Goal: Task Accomplishment & Management: Manage account settings

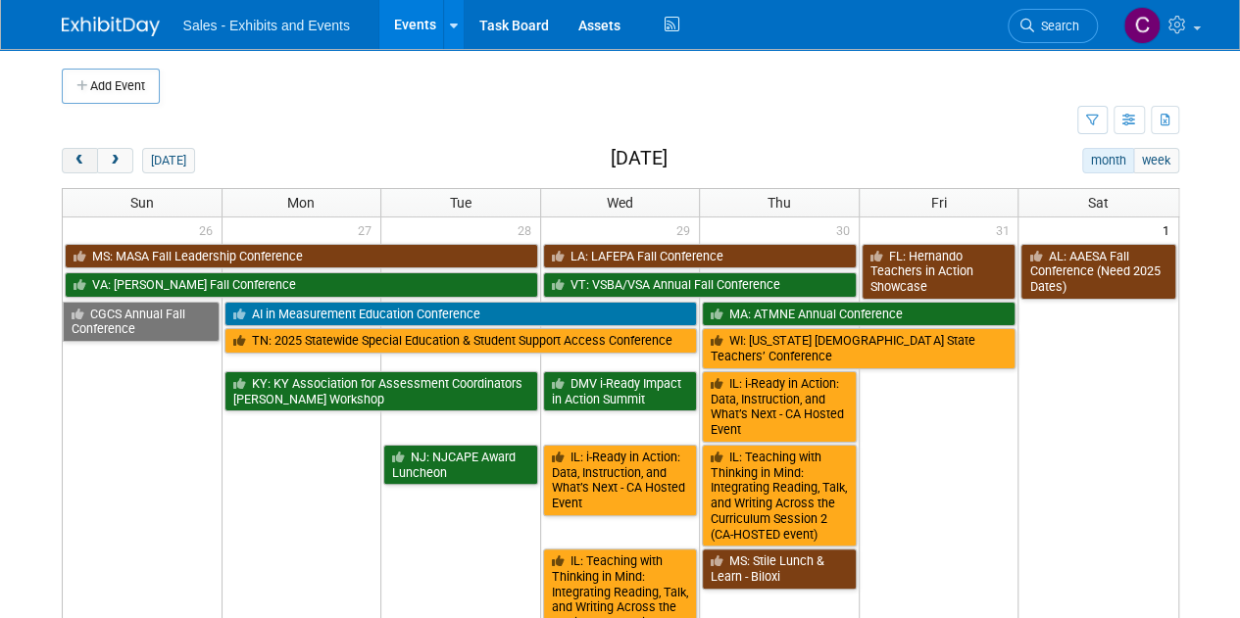
click at [76, 152] on button "prev" at bounding box center [80, 160] width 36 height 25
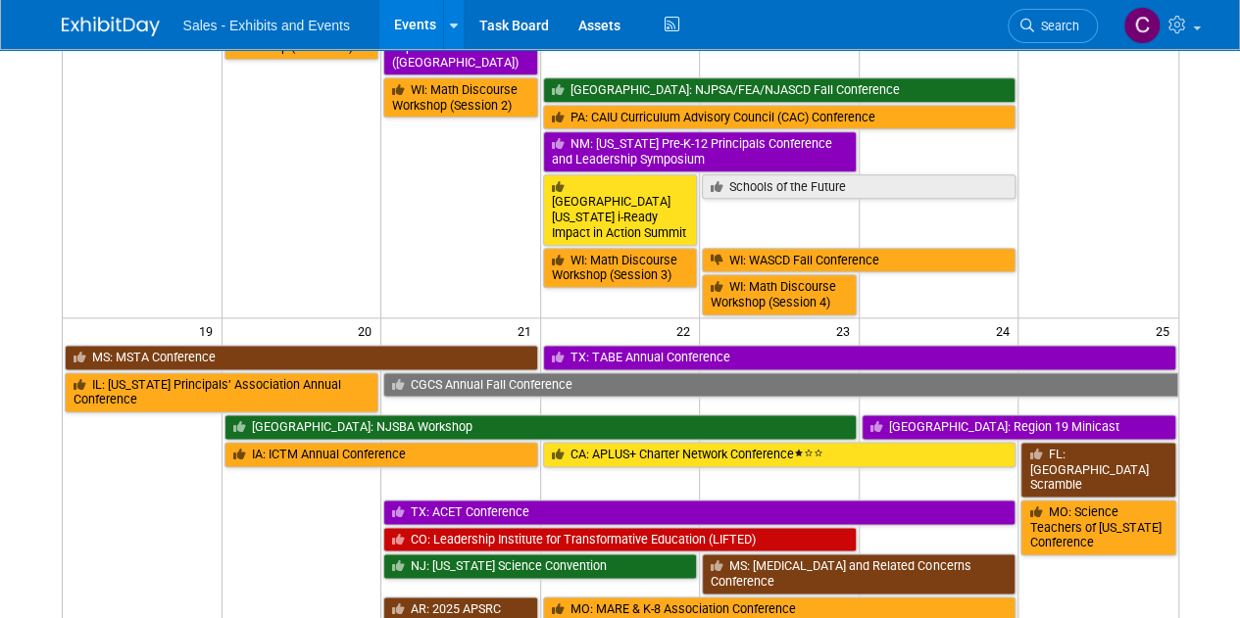
scroll to position [1121, 0]
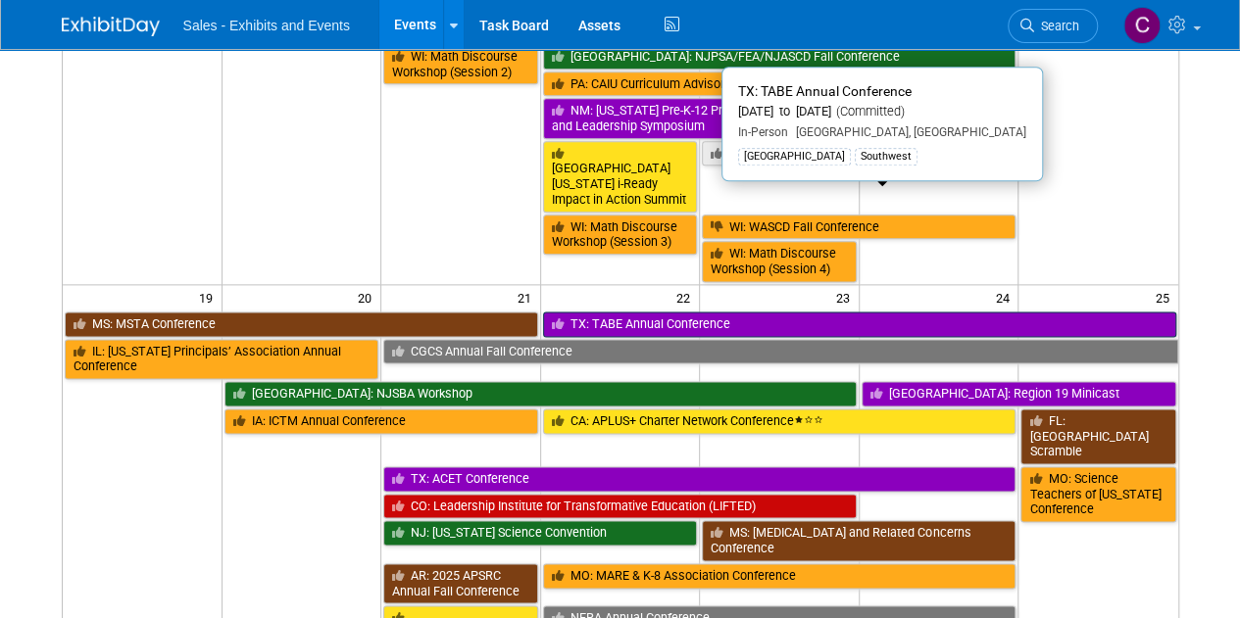
click at [660, 312] on link "TX: TABE Annual Conference" at bounding box center [859, 324] width 633 height 25
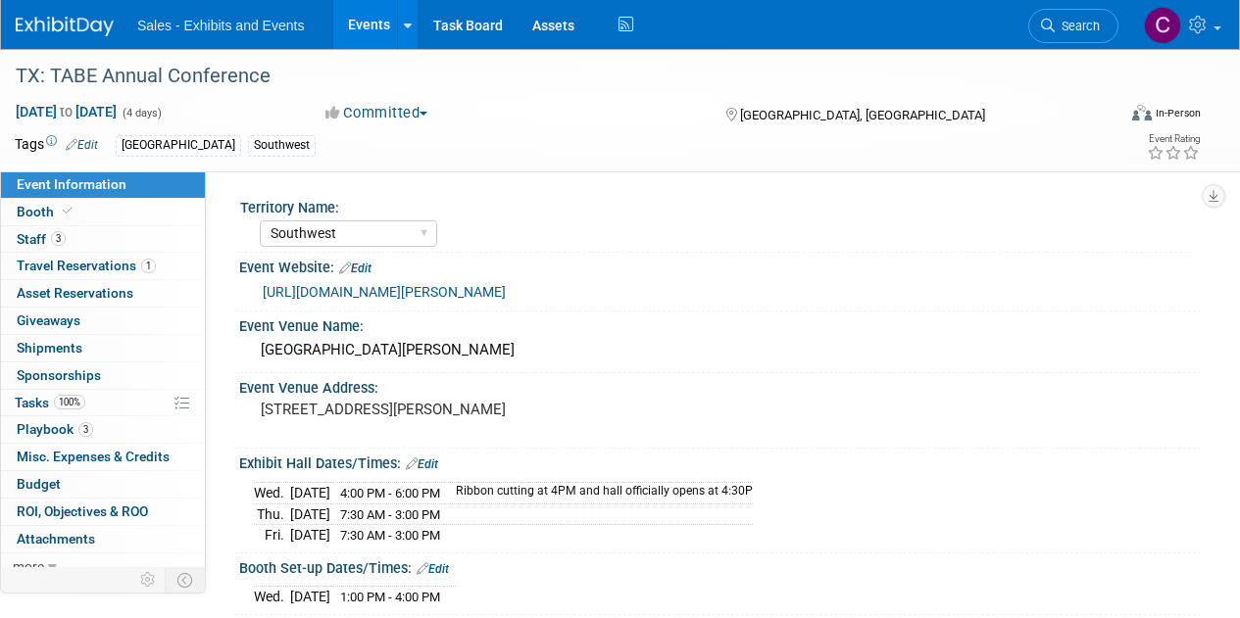
select select "Southwest"
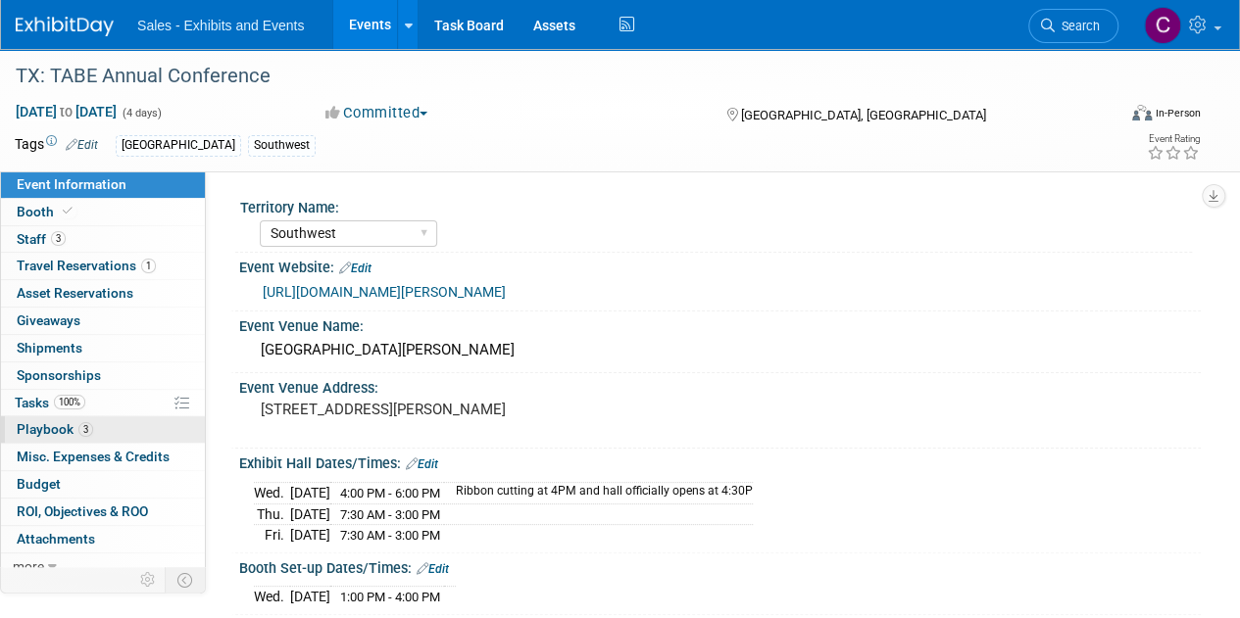
click at [23, 424] on span "Playbook 3" at bounding box center [55, 429] width 76 height 16
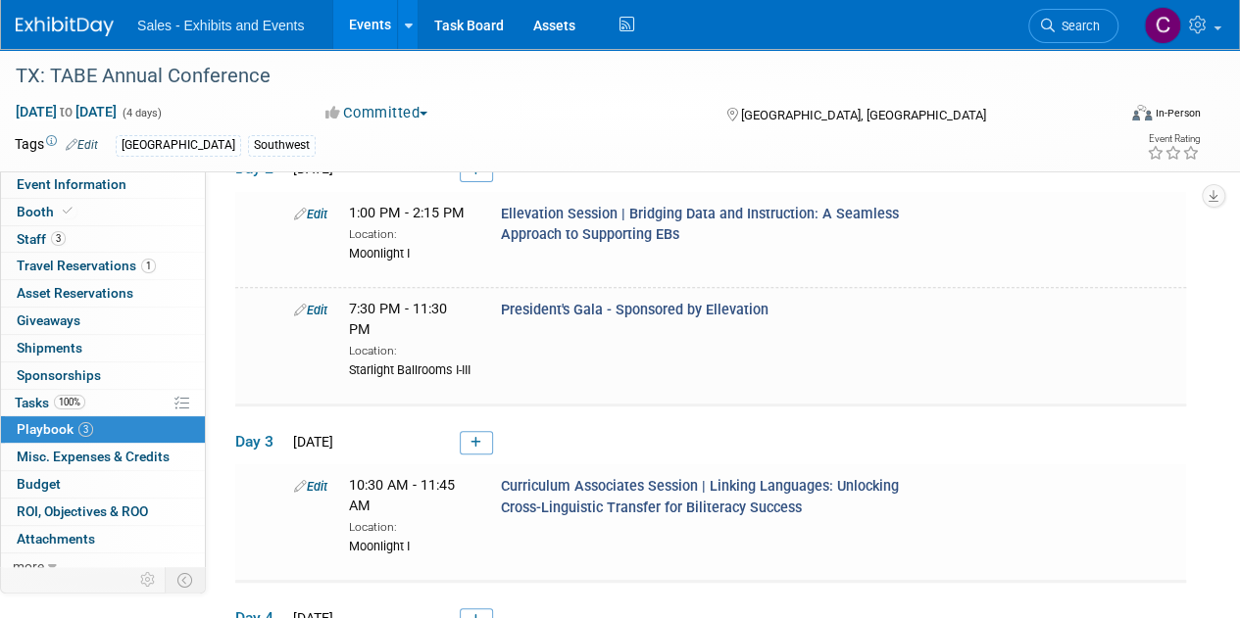
scroll to position [203, 0]
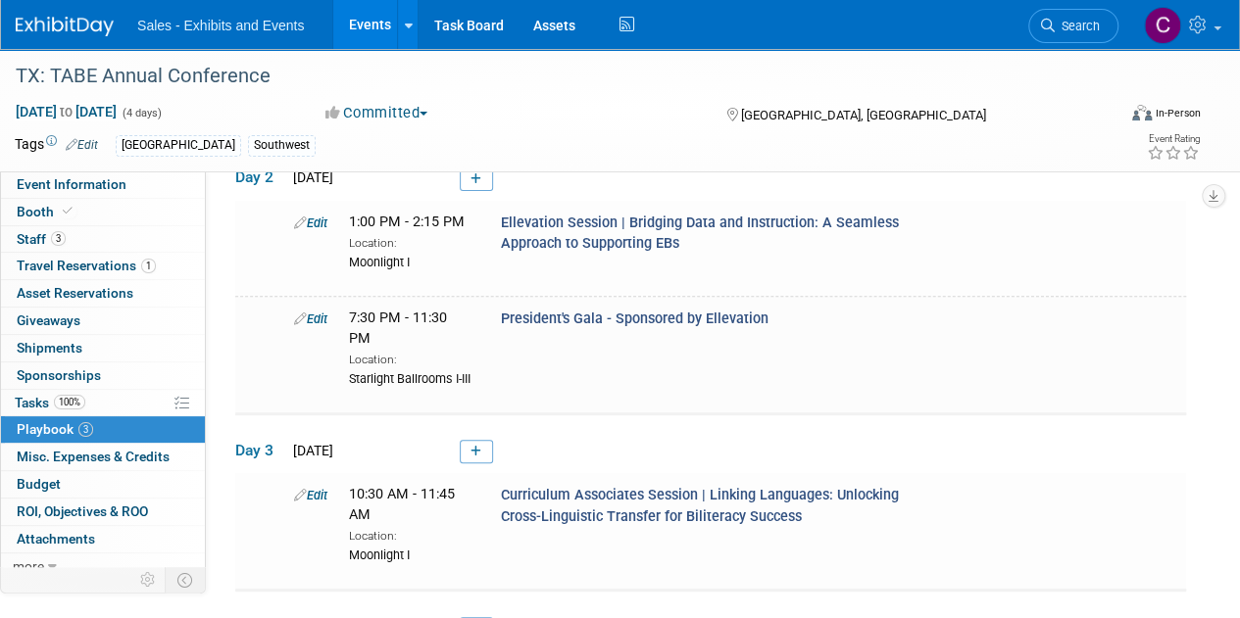
click at [364, 29] on link "Events" at bounding box center [369, 24] width 72 height 49
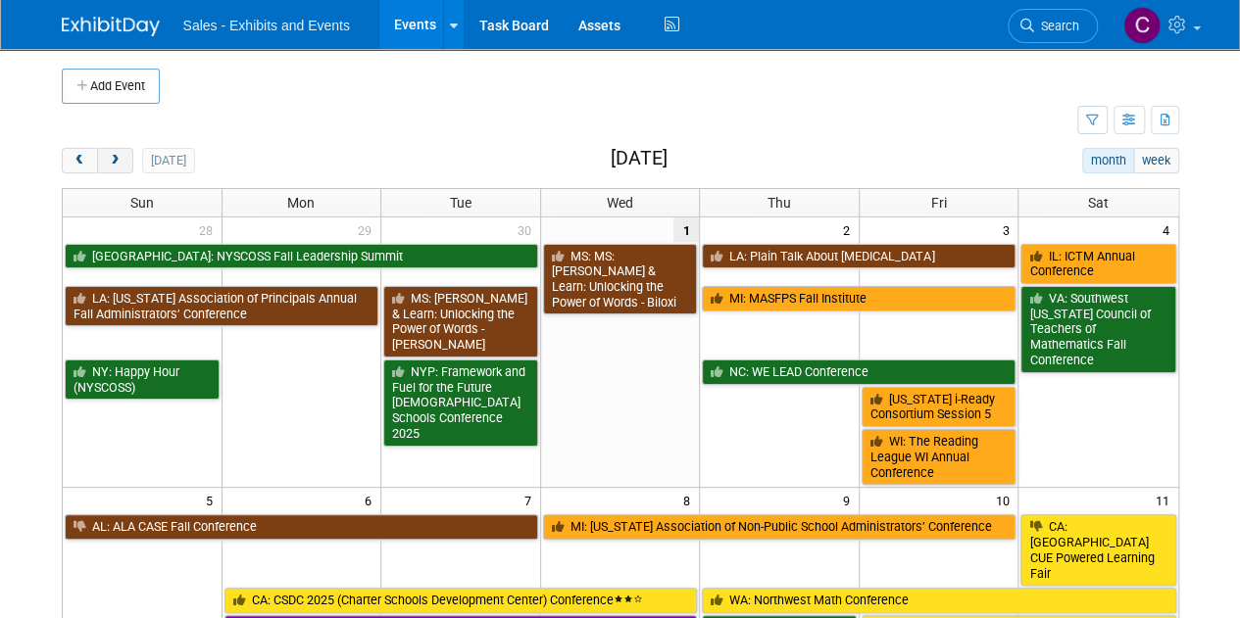
click at [102, 162] on button "next" at bounding box center [115, 160] width 36 height 25
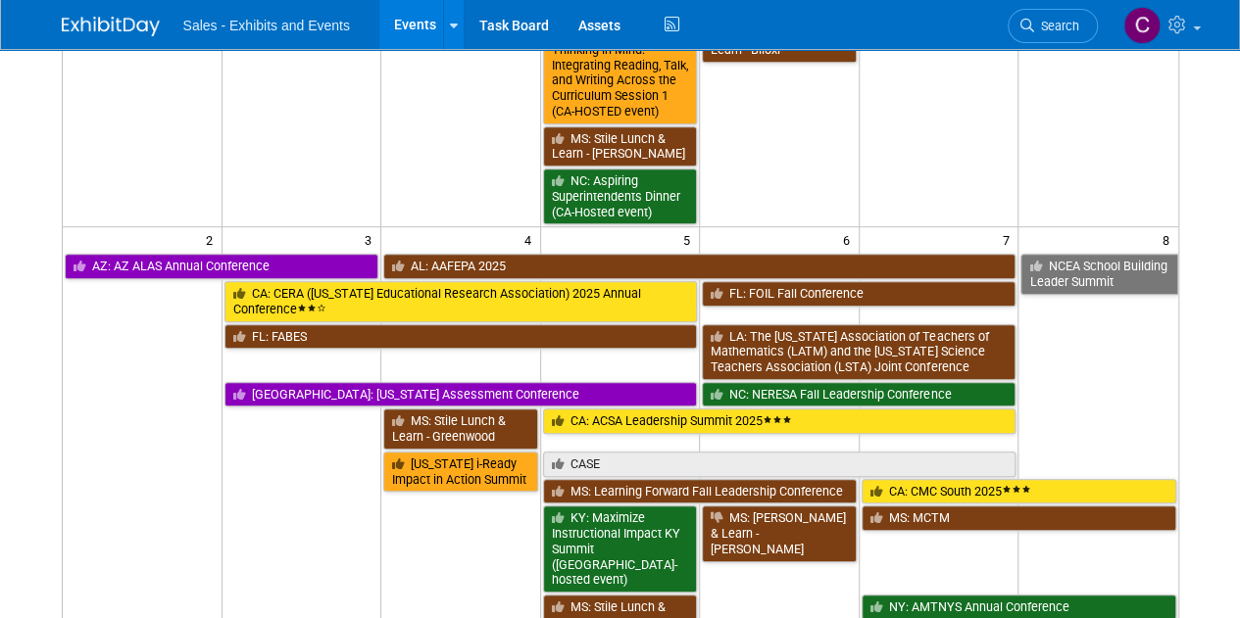
scroll to position [891, 0]
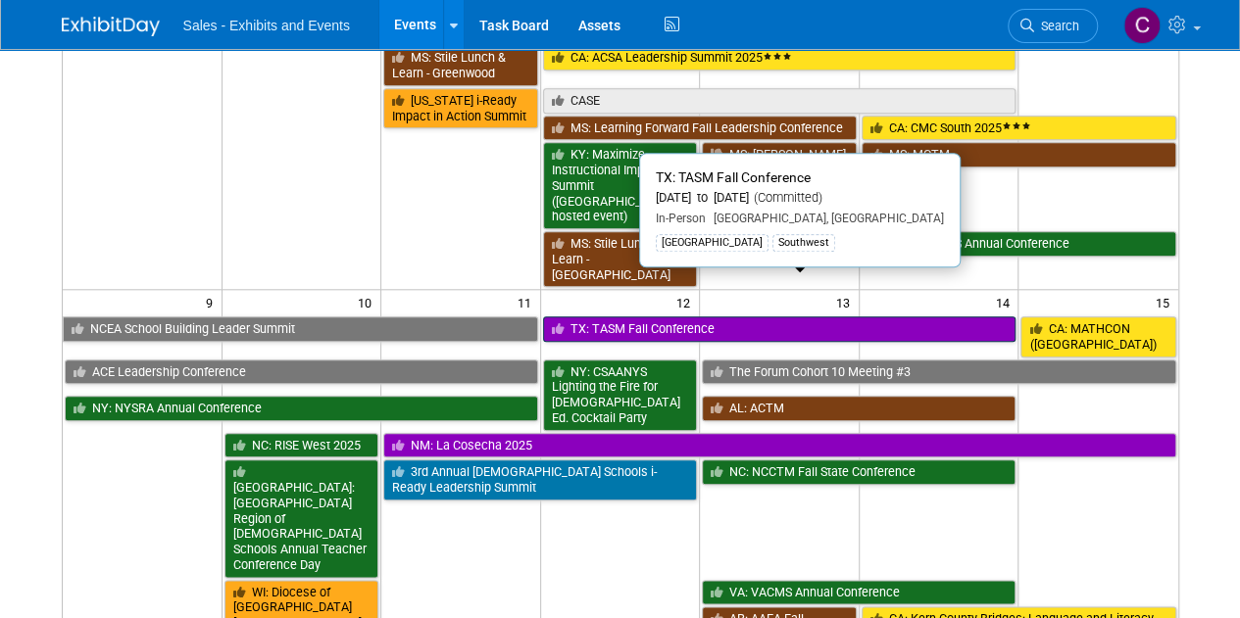
click at [717, 317] on link "TX: TASM Fall Conference" at bounding box center [779, 329] width 473 height 25
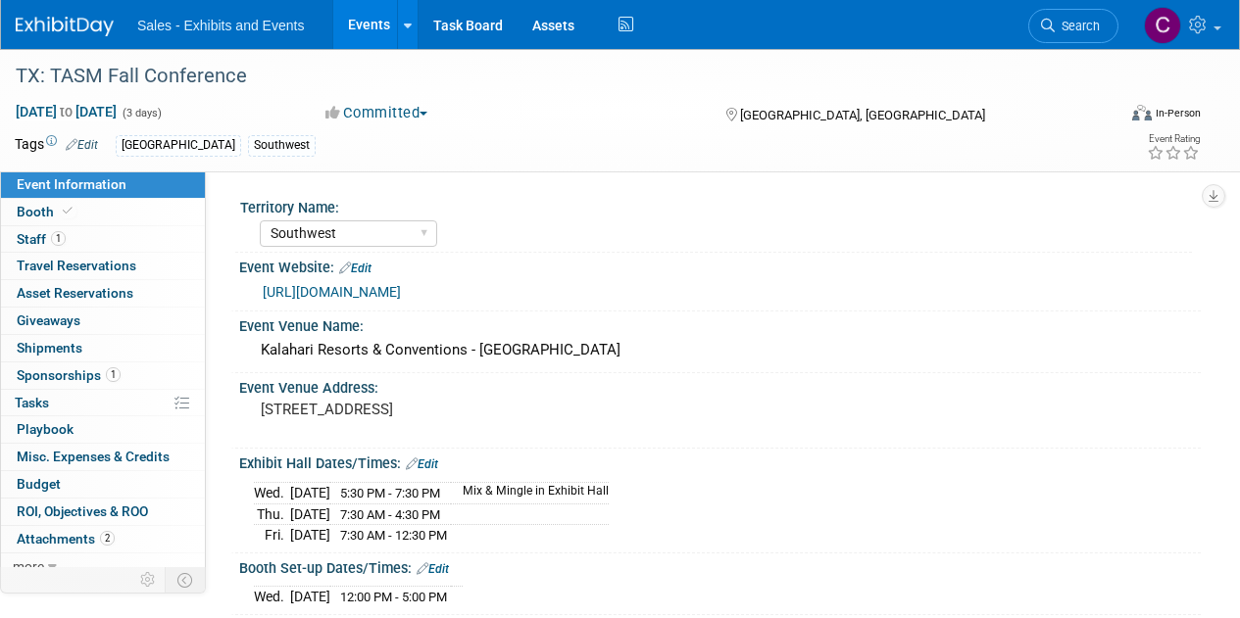
select select "Southwest"
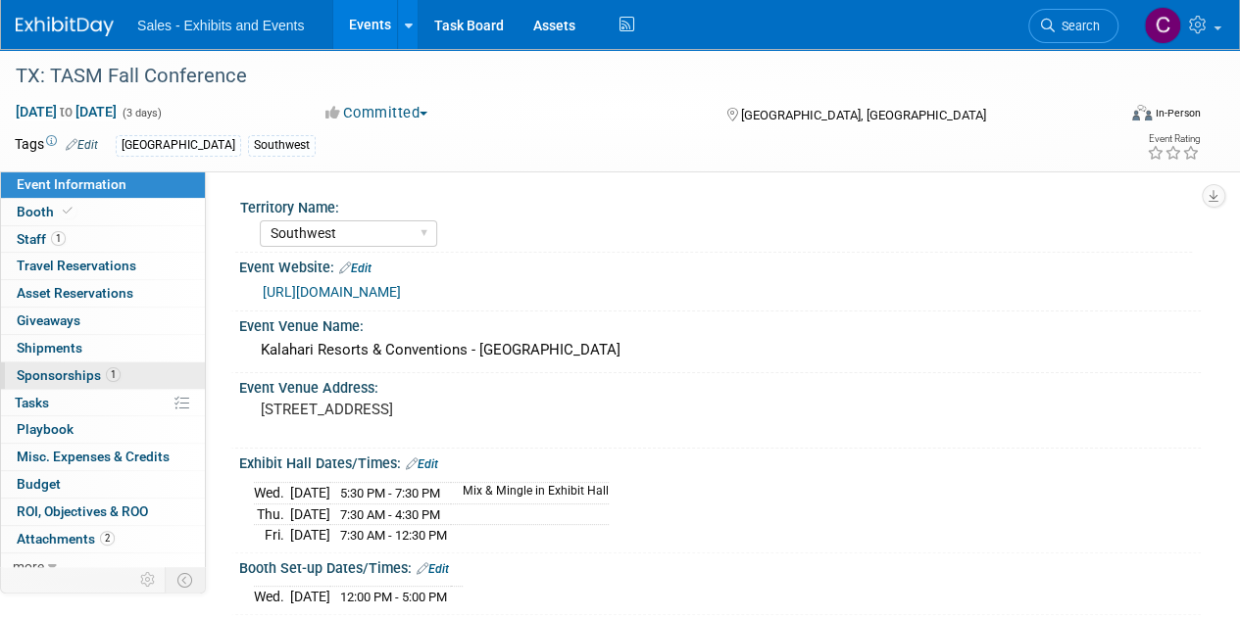
click at [41, 377] on span "Sponsorships 1" at bounding box center [69, 375] width 104 height 16
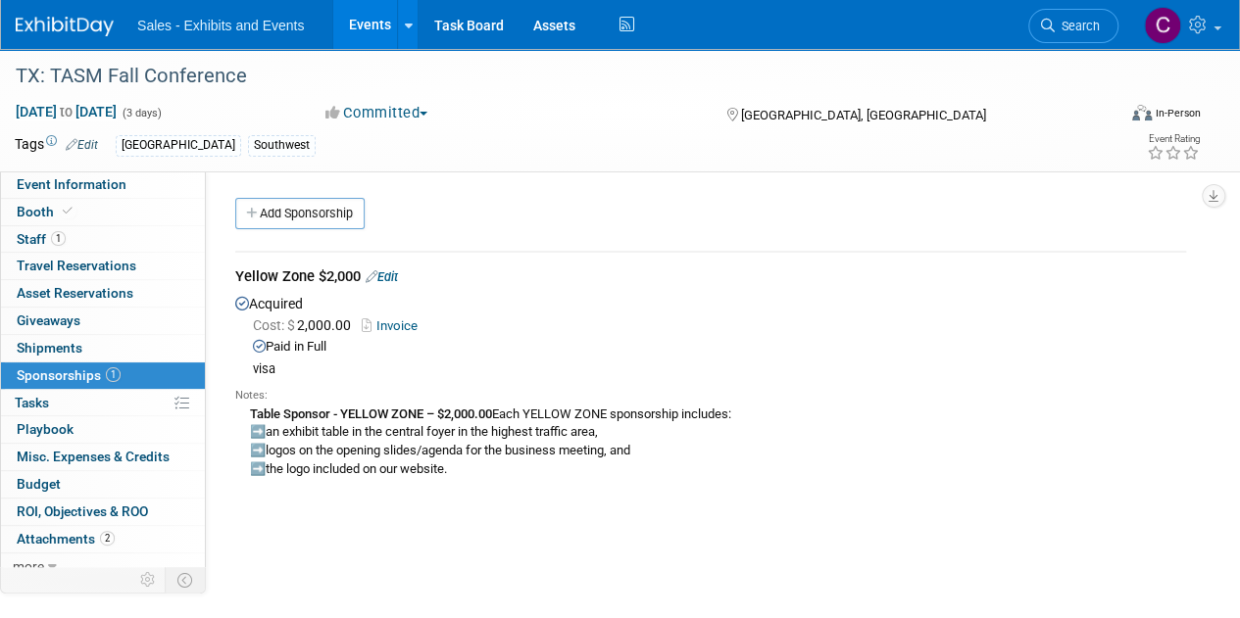
click at [460, 463] on div "Table Sponsor - YELLOW ZONE – $2,000.00 Each YELLOW ZONE sponsorship includes: …" at bounding box center [710, 441] width 950 height 74
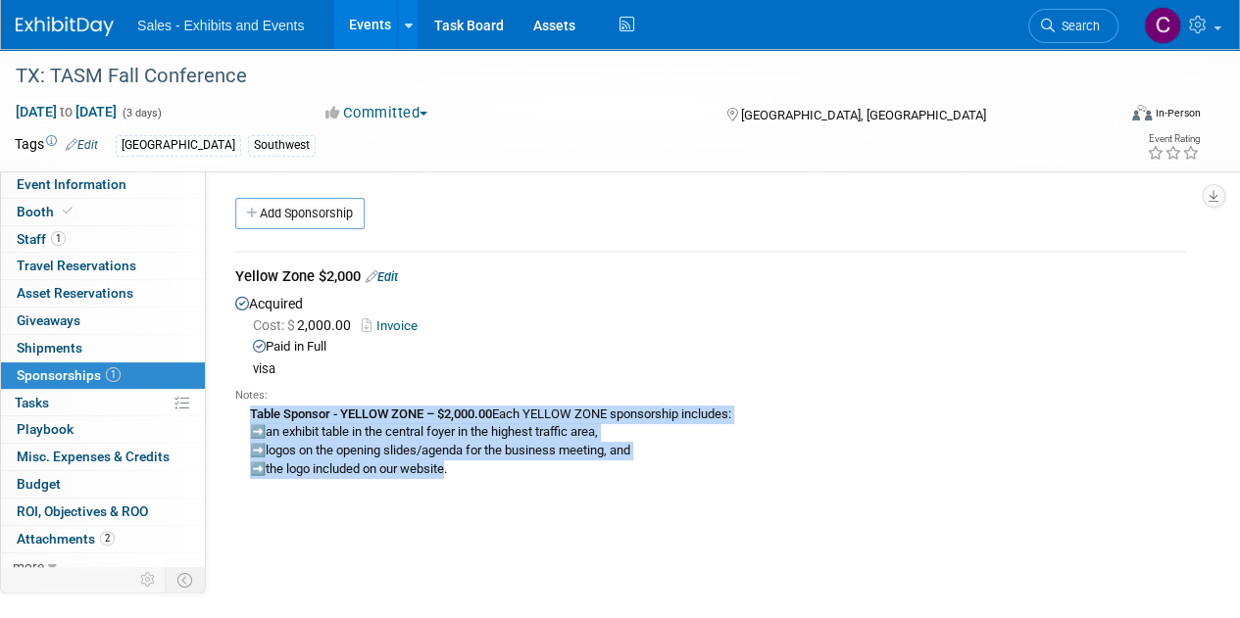
drag, startPoint x: 450, startPoint y: 468, endPoint x: 247, endPoint y: 407, distance: 212.0
click at [247, 407] on div "Table Sponsor - YELLOW ZONE – $2,000.00 Each YELLOW ZONE sponsorship includes: …" at bounding box center [710, 441] width 950 height 74
copy div "Table Sponsor - YELLOW ZONE – $2,000.00 Each YELLOW ZONE sponsorship includes: …"
click at [67, 554] on link "more" at bounding box center [103, 567] width 204 height 26
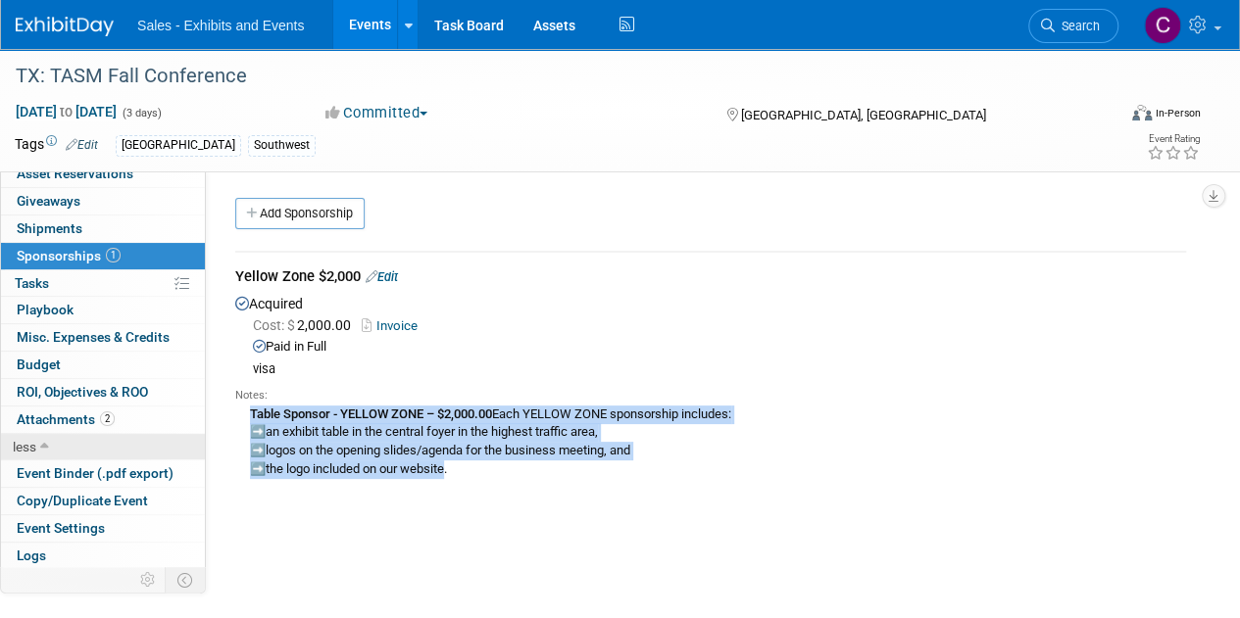
scroll to position [143, 0]
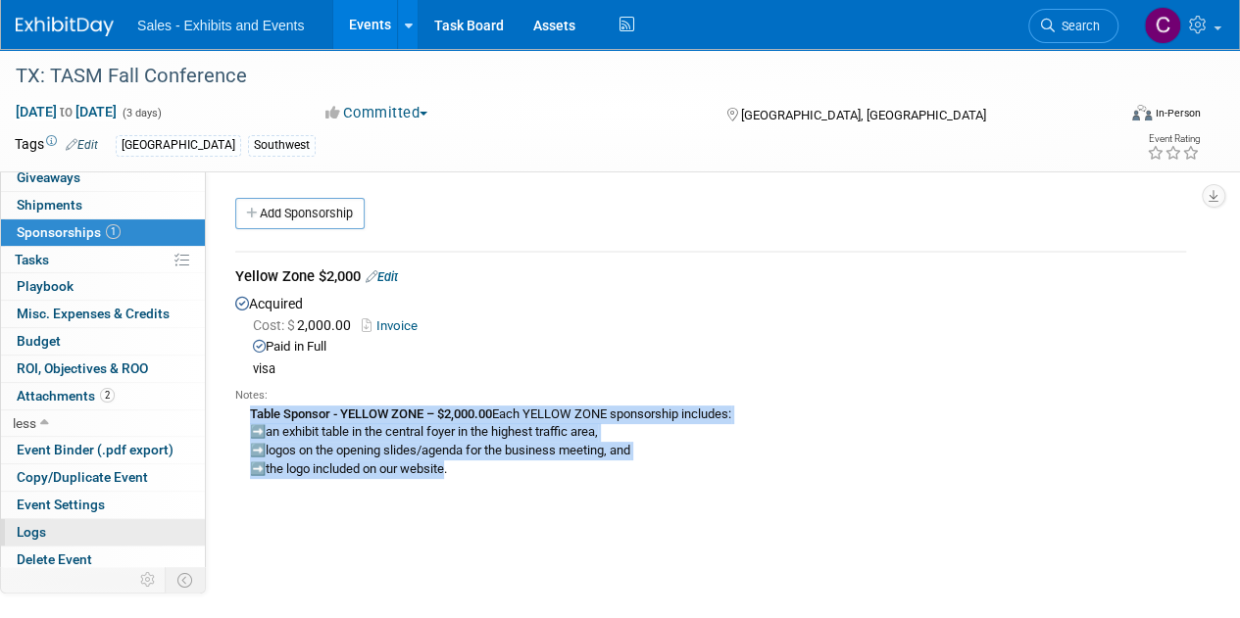
click at [27, 528] on span "Logs" at bounding box center [31, 532] width 29 height 16
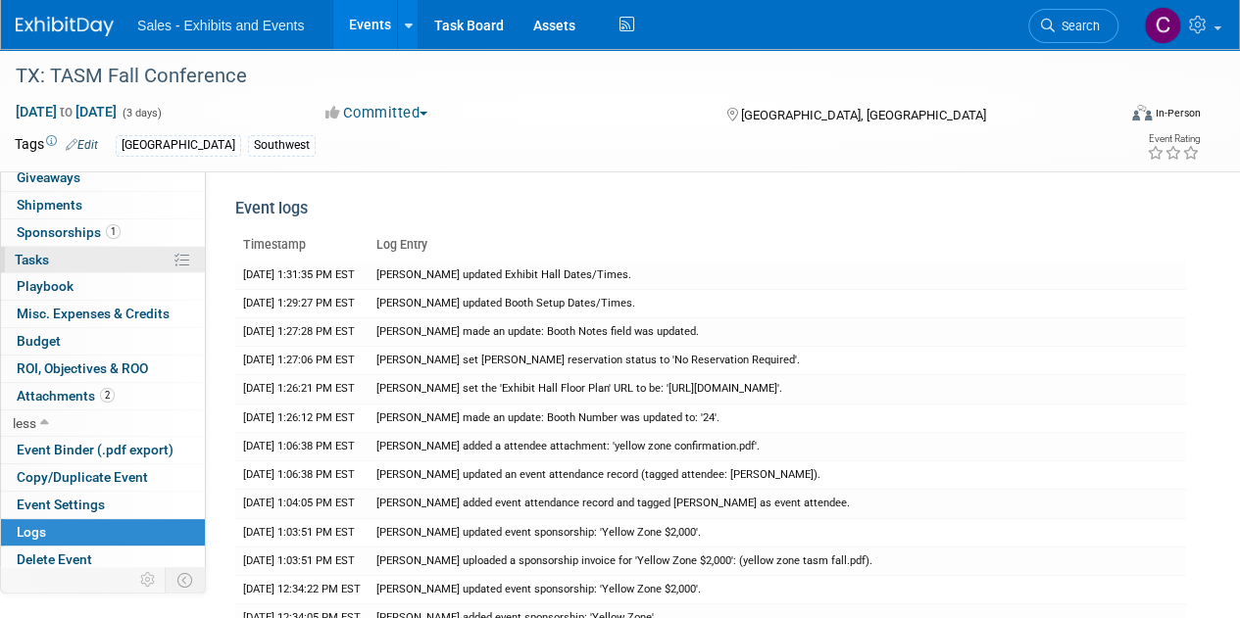
click at [47, 247] on link "0% Tasks 0%" at bounding box center [103, 260] width 204 height 26
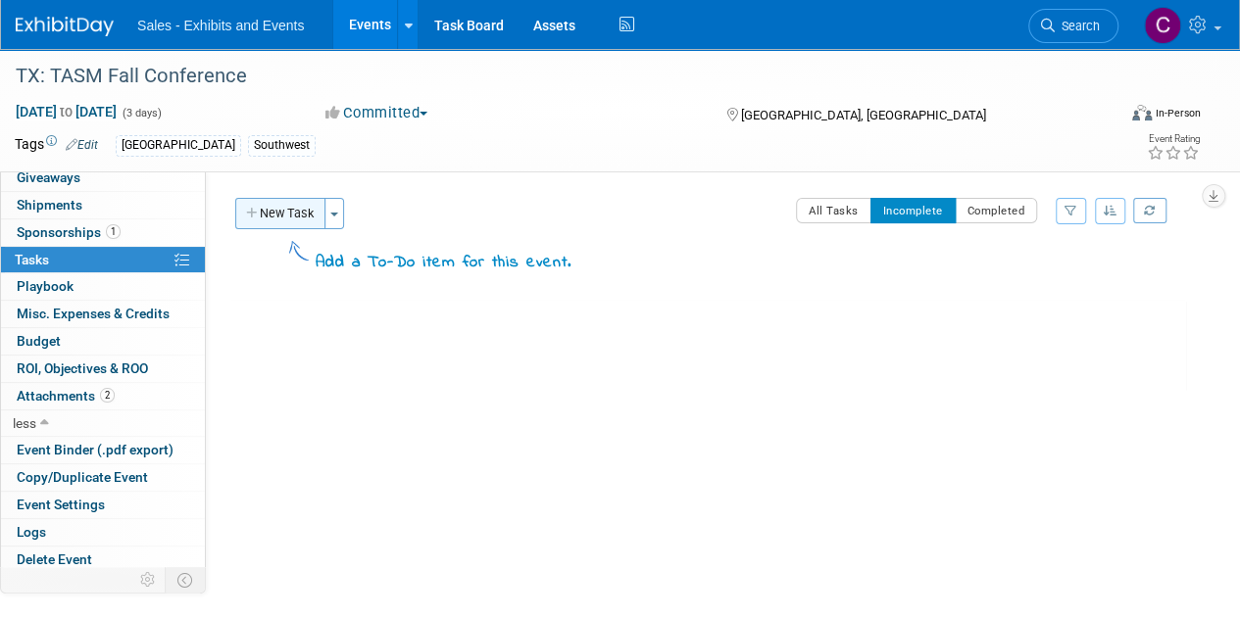
click at [298, 213] on button "New Task" at bounding box center [280, 213] width 90 height 31
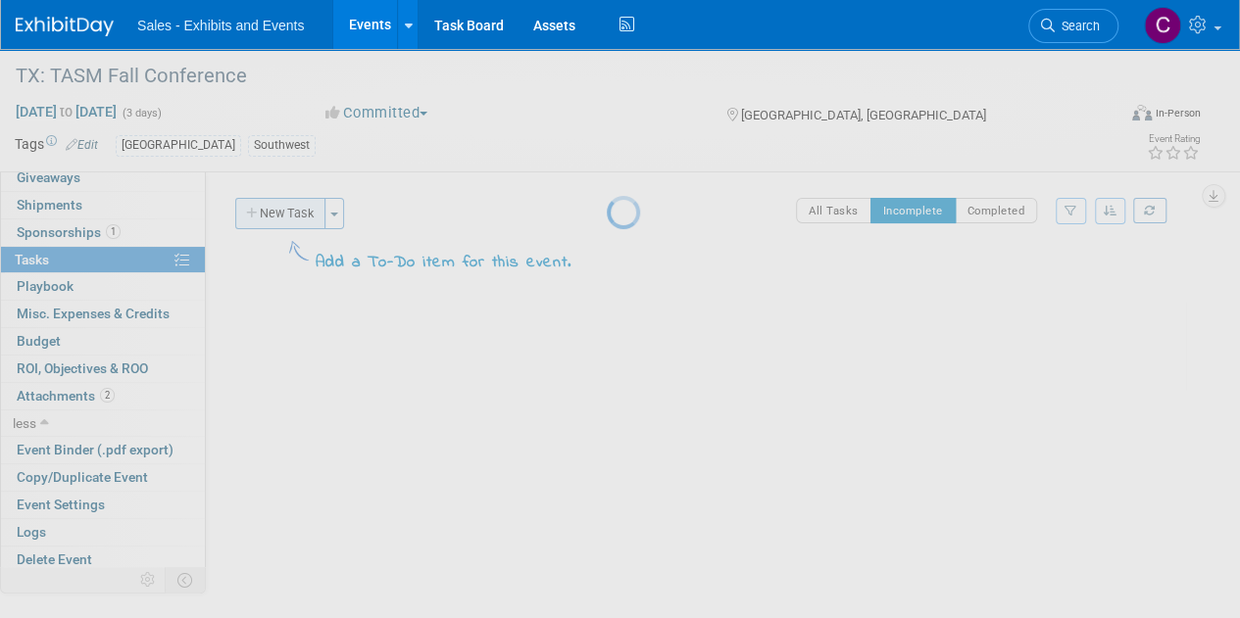
select select "9"
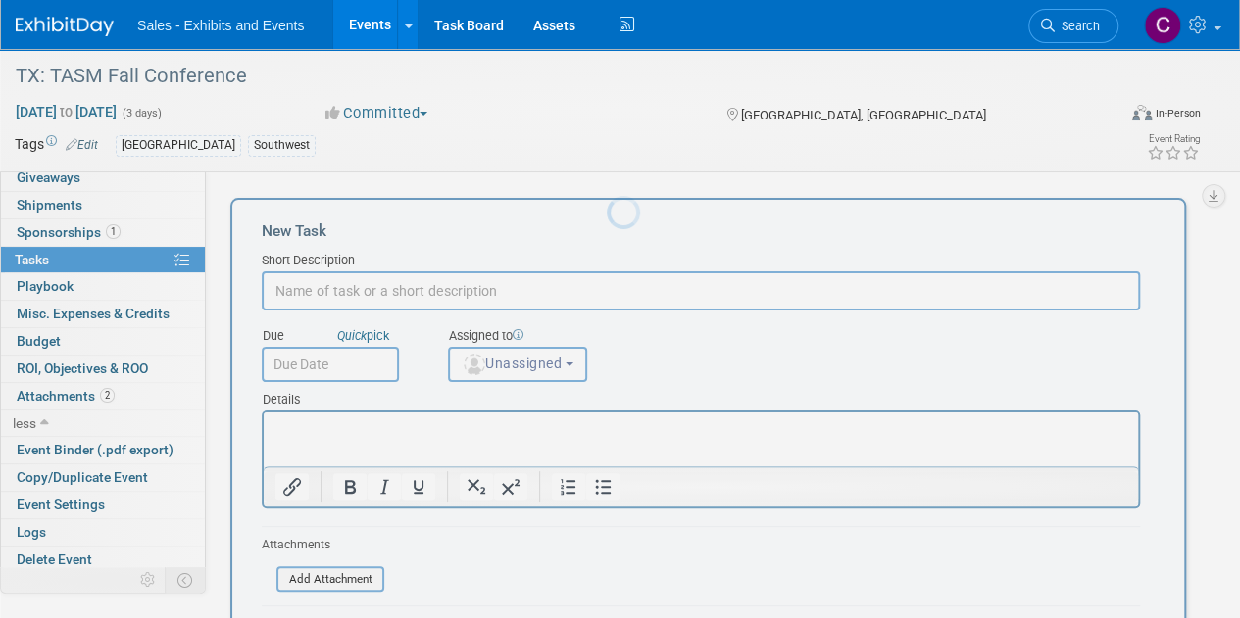
scroll to position [0, 0]
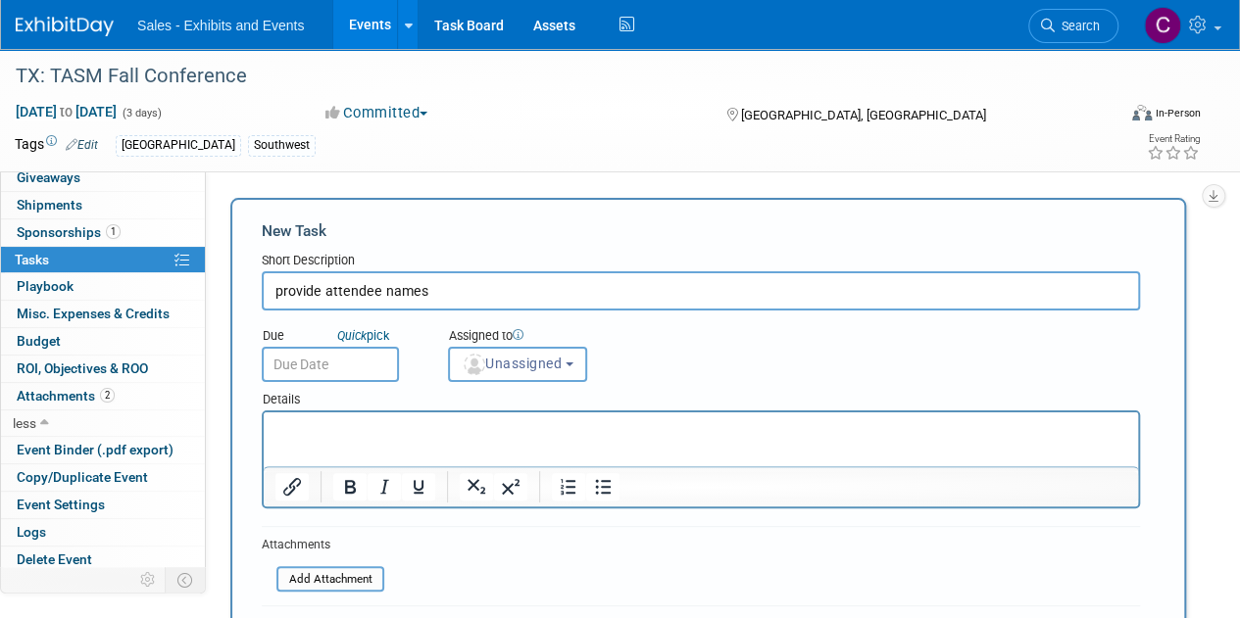
type input "provide attendee names"
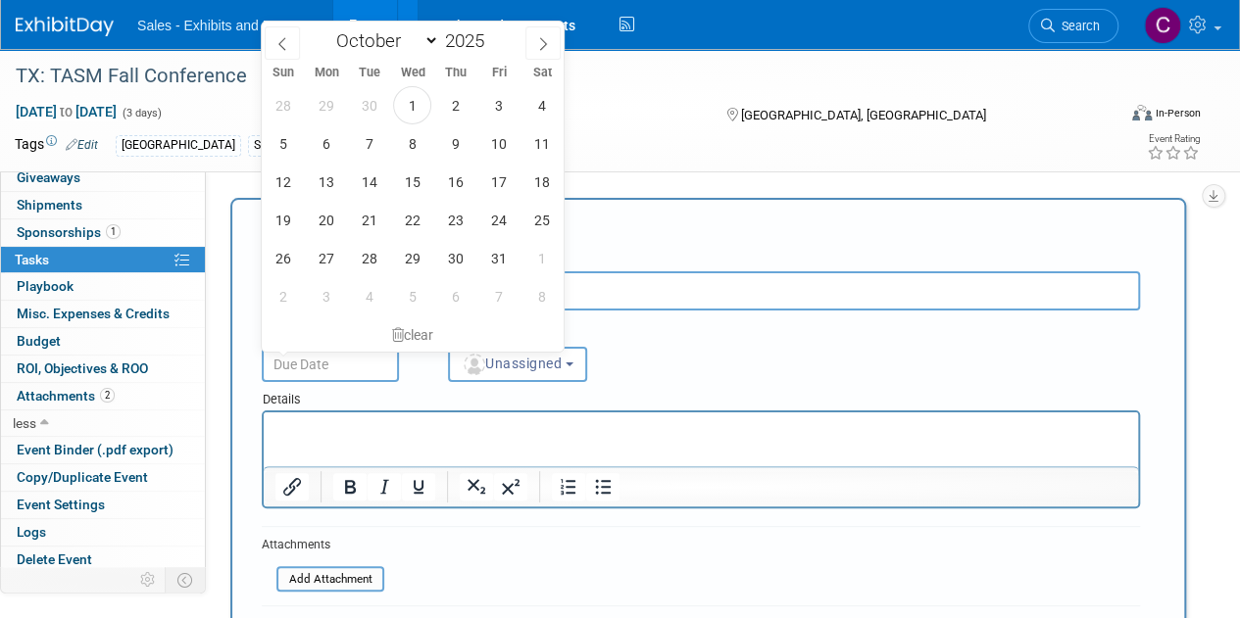
click at [355, 362] on input "text" at bounding box center [330, 364] width 137 height 35
click at [501, 146] on span "10" at bounding box center [498, 143] width 38 height 38
type input "Oct 10, 2025"
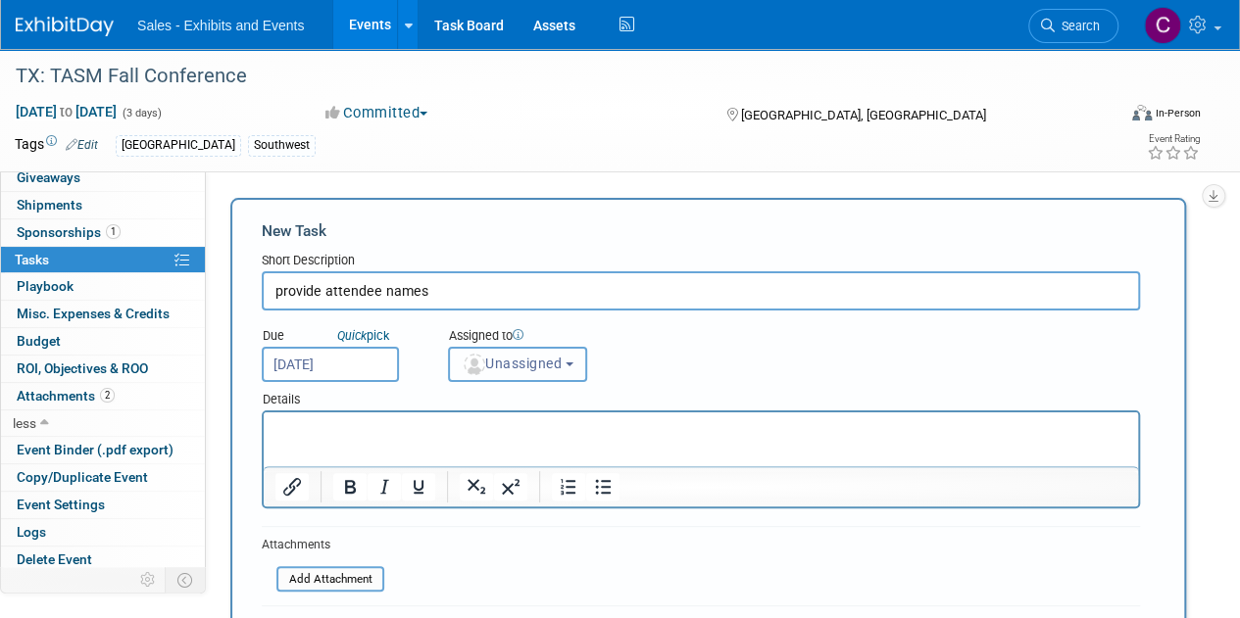
click at [532, 366] on span "Unassigned" at bounding box center [512, 364] width 100 height 16
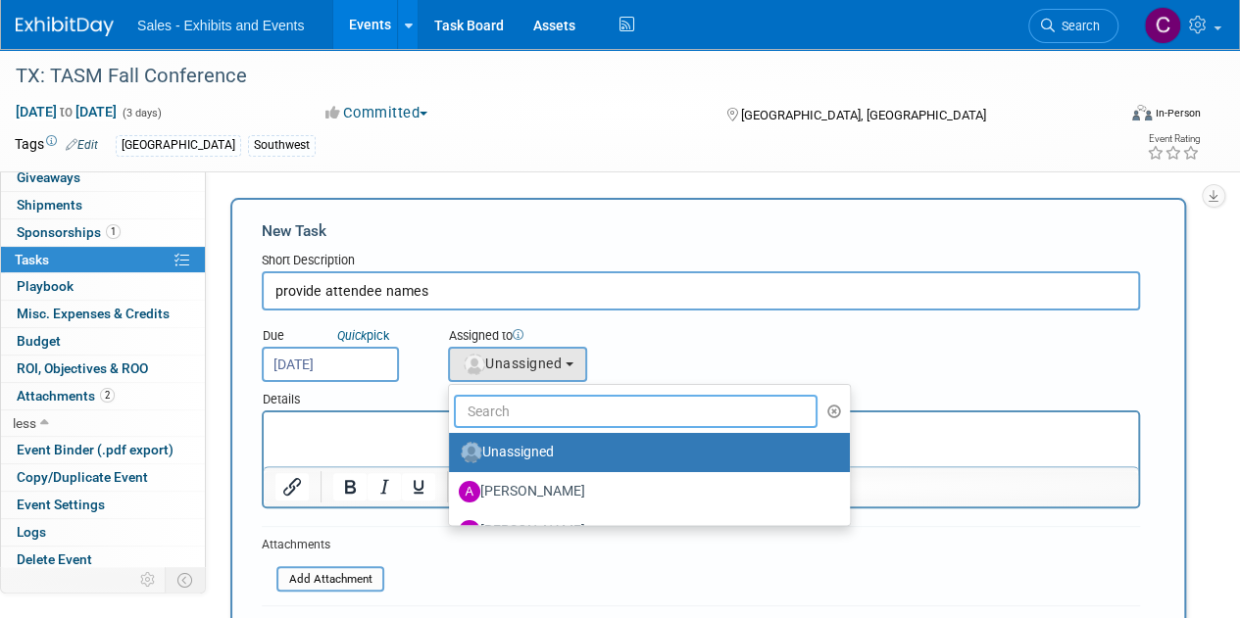
click at [537, 409] on input "text" at bounding box center [636, 411] width 364 height 33
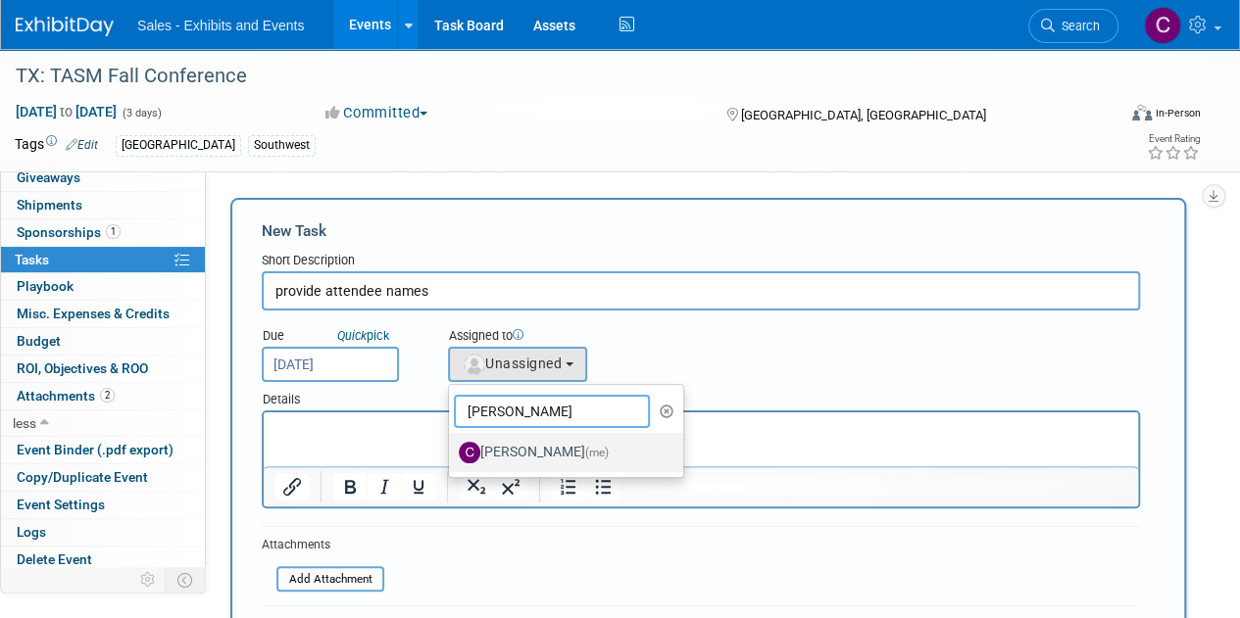
type input "christine"
click at [554, 455] on label "Christine Lurz (me)" at bounding box center [561, 452] width 205 height 31
click at [452, 455] on input "Christine Lurz (me)" at bounding box center [445, 450] width 13 height 13
select select "a9e3834d-668b-4315-a5d4-069993be606a"
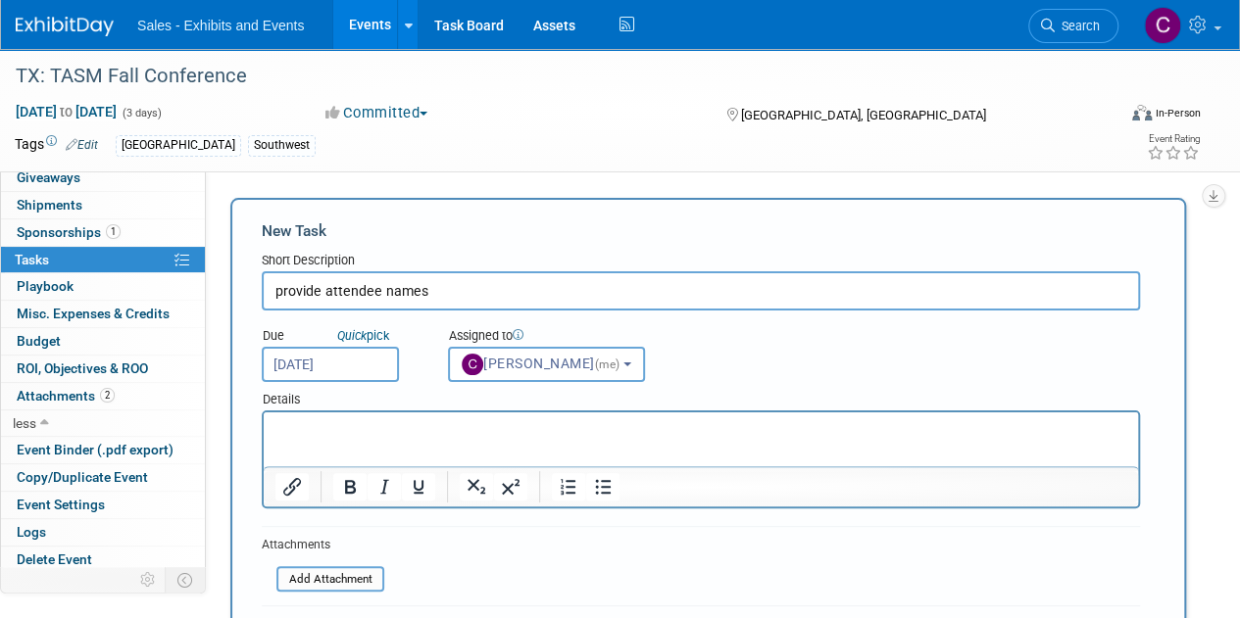
scroll to position [319, 0]
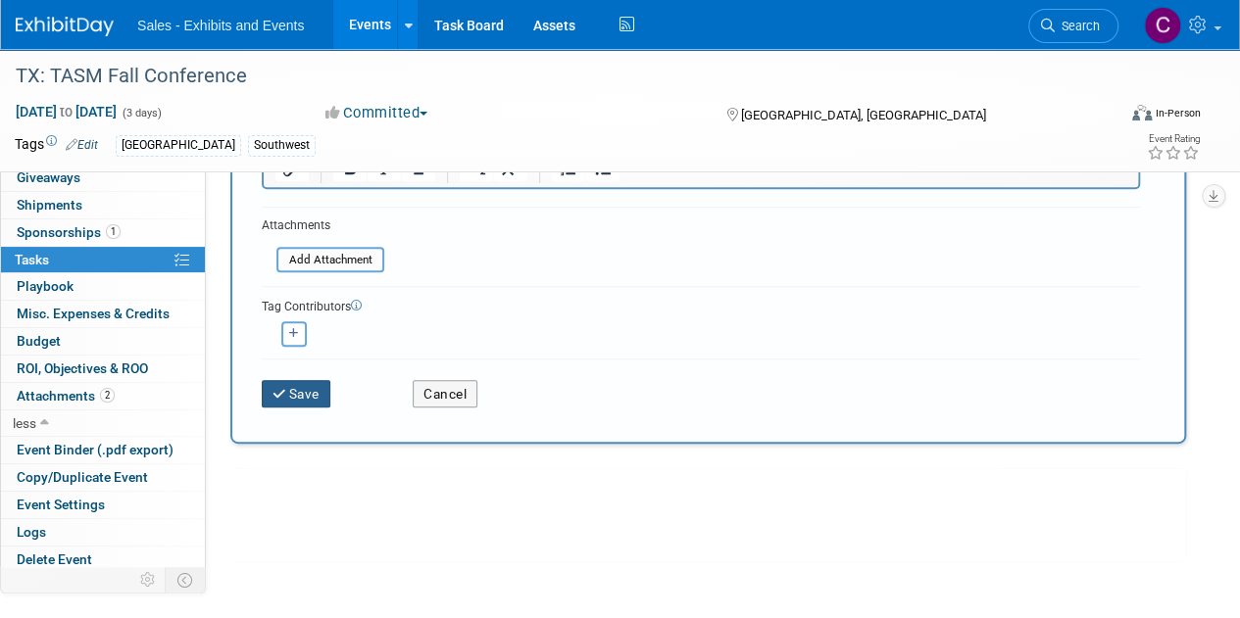
click at [306, 400] on button "Save" at bounding box center [296, 393] width 69 height 27
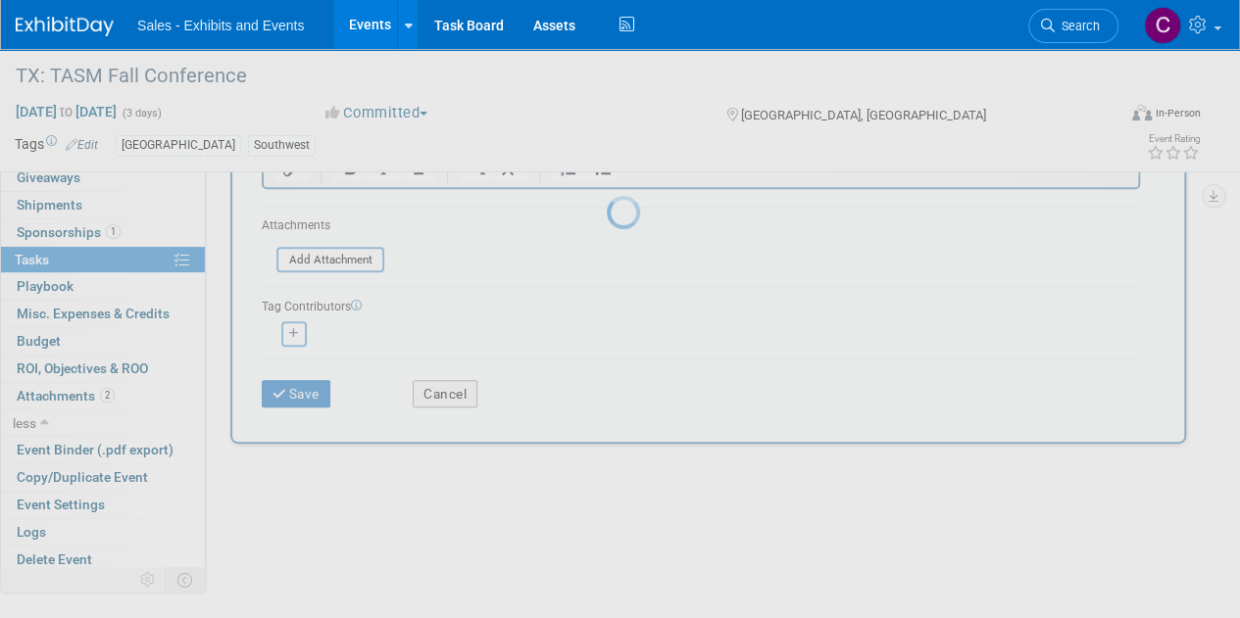
scroll to position [131, 0]
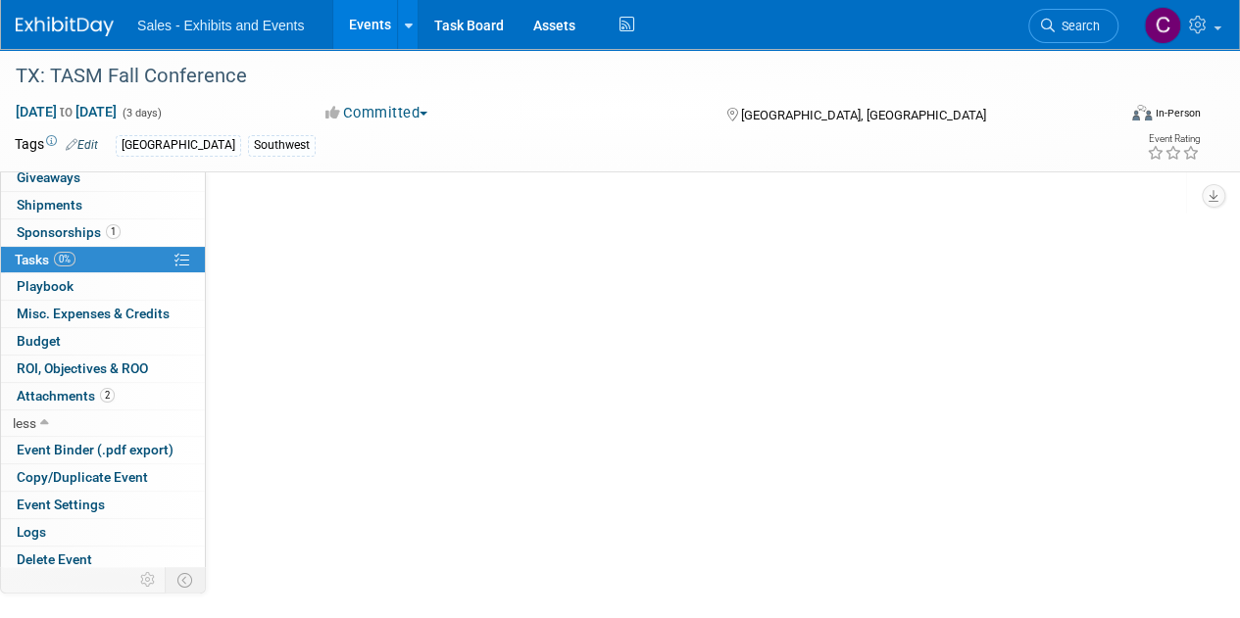
click at [367, 31] on link "Events" at bounding box center [369, 24] width 72 height 49
